Goal: Task Accomplishment & Management: Manage account settings

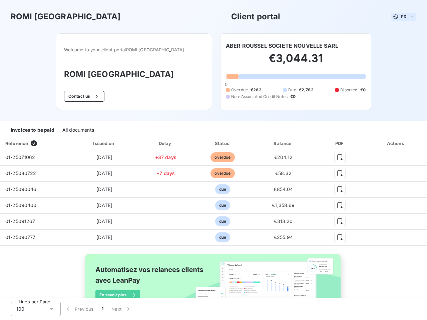
click at [401, 17] on span "FR" at bounding box center [403, 16] width 5 height 5
click at [92, 96] on button "Contact us" at bounding box center [84, 96] width 40 height 11
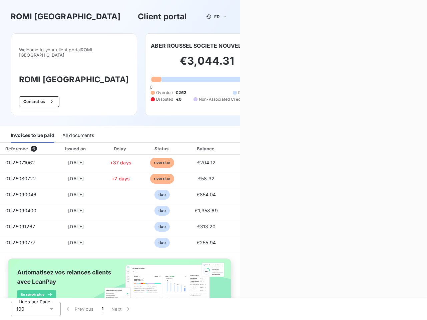
click at [279, 46] on div "Contact us Fill out the form below, and a member of our team will get back to y…" at bounding box center [333, 160] width 187 height 320
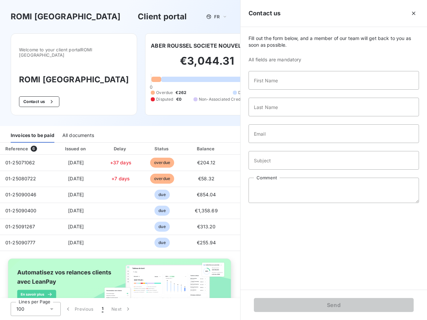
click at [32, 130] on div "Invoices to be paid" at bounding box center [33, 136] width 44 height 14
click at [78, 130] on div "All documents" at bounding box center [78, 136] width 32 height 14
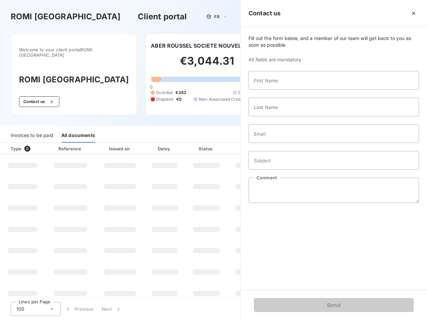
click at [35, 143] on th "Type 0" at bounding box center [22, 149] width 45 height 12
click at [103, 143] on th "Issued on" at bounding box center [120, 149] width 49 height 12
click at [163, 143] on th "Delay" at bounding box center [164, 149] width 41 height 12
click at [219, 143] on th "Status" at bounding box center [206, 149] width 42 height 12
